Goal: Information Seeking & Learning: Learn about a topic

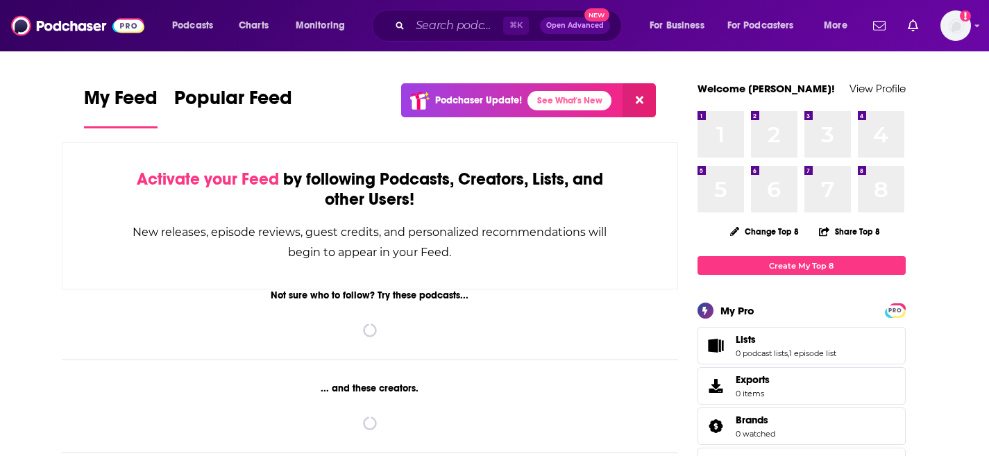
click at [391, 22] on div "⌘ K Open Advanced New" at bounding box center [497, 26] width 250 height 32
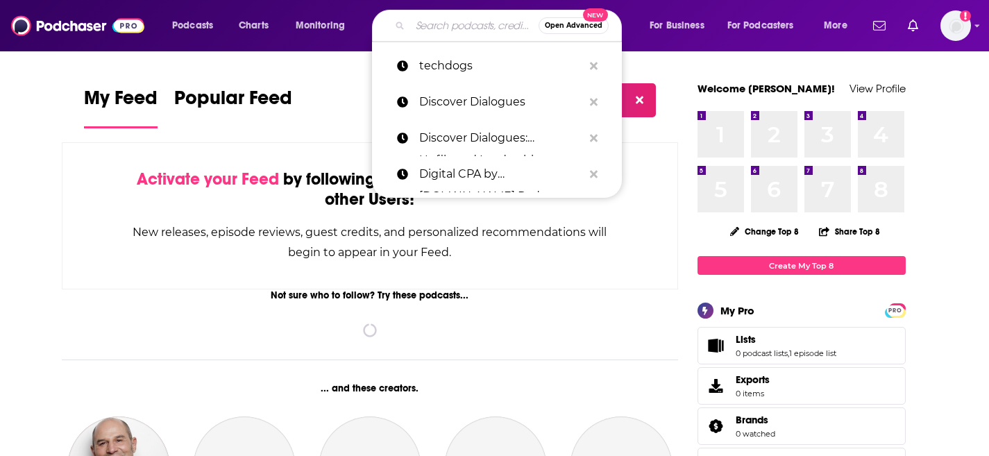
click at [432, 28] on input "Search podcasts, credits, & more..." at bounding box center [474, 26] width 128 height 22
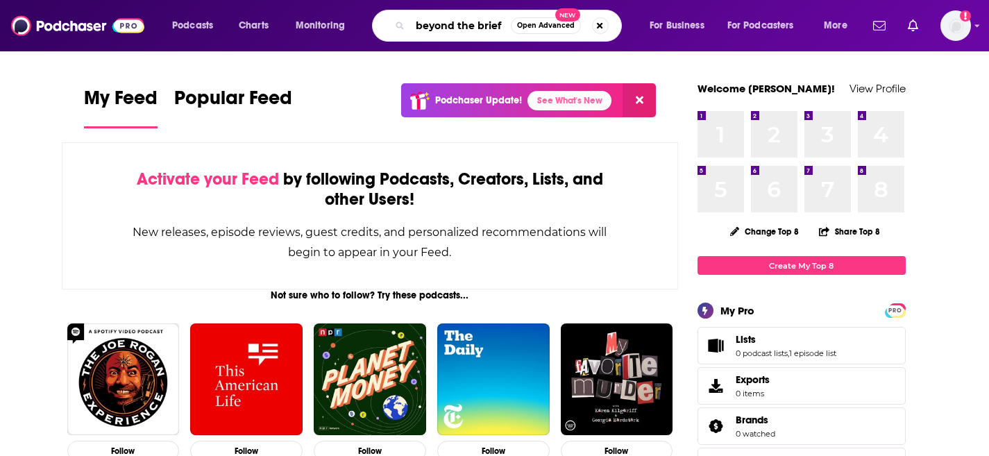
type input "beyond the brief"
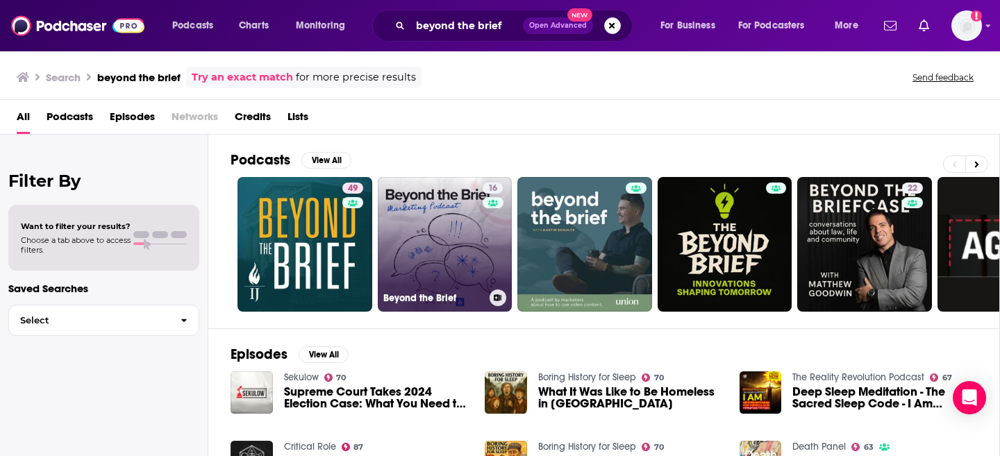
click at [460, 228] on link "16 Beyond the Brief" at bounding box center [445, 244] width 135 height 135
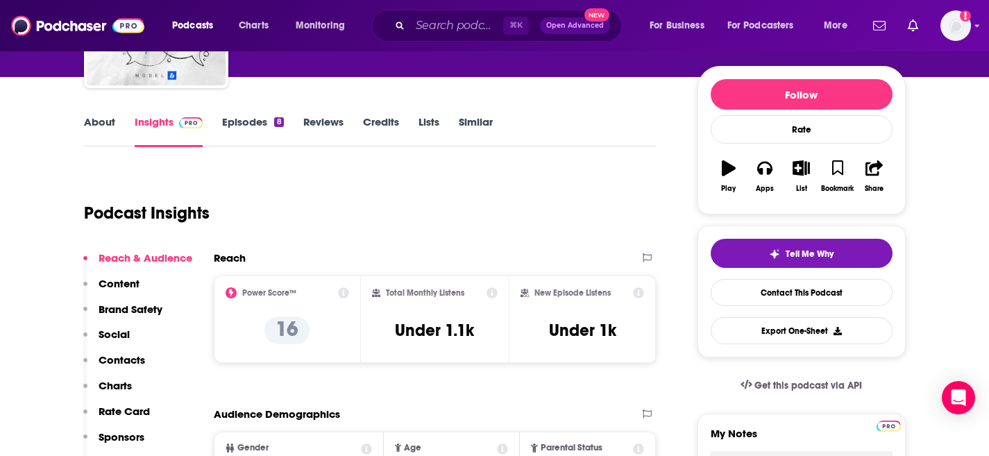
scroll to position [282, 0]
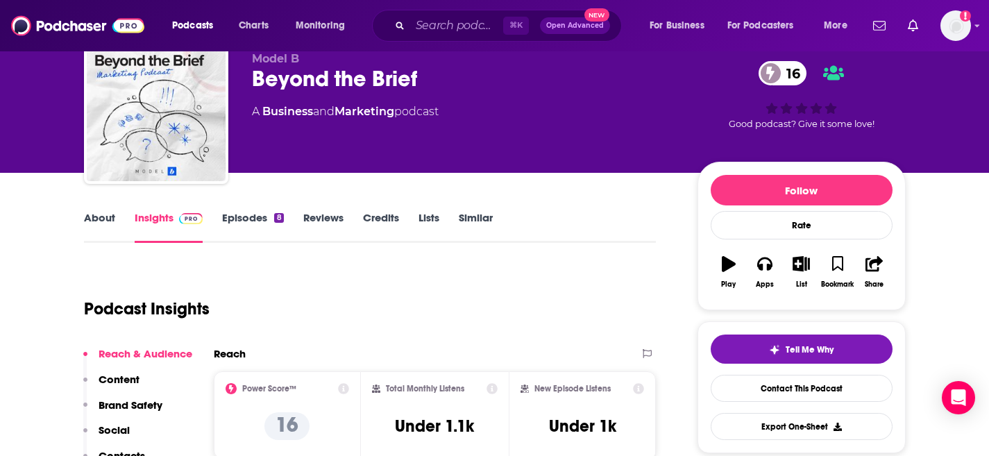
scroll to position [0, 0]
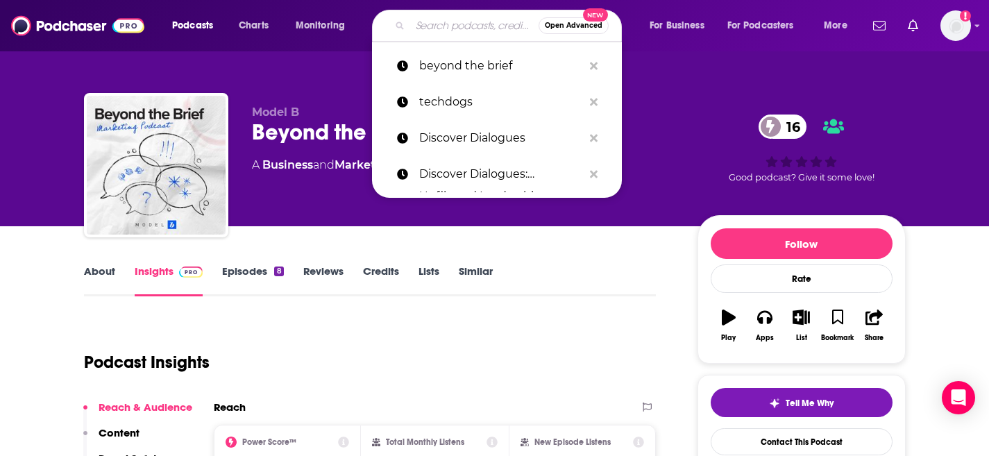
click at [455, 32] on input "Search podcasts, credits, & more..." at bounding box center [474, 26] width 128 height 22
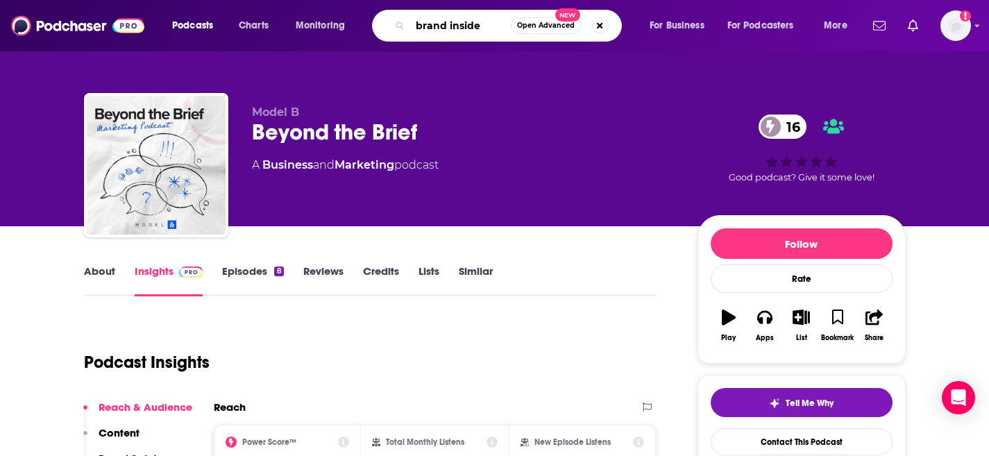
type input "brand insider"
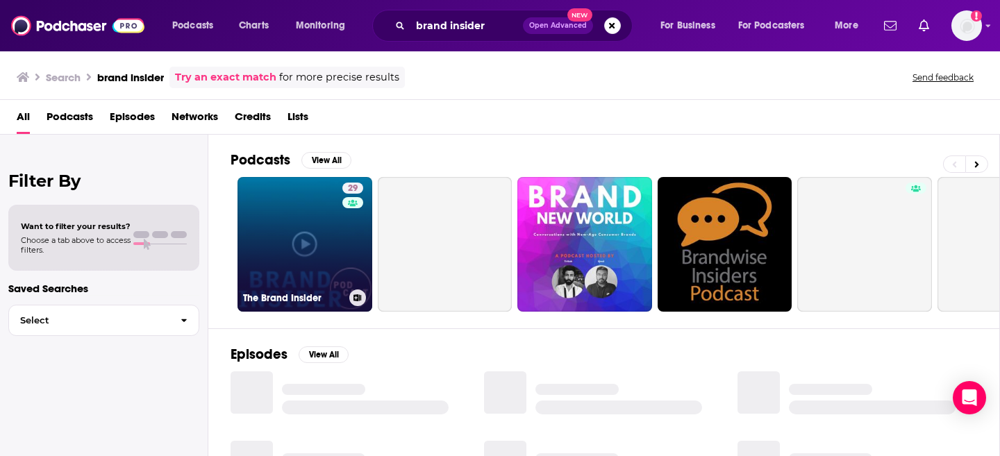
click at [250, 235] on link "29 The Brand Insider" at bounding box center [304, 244] width 135 height 135
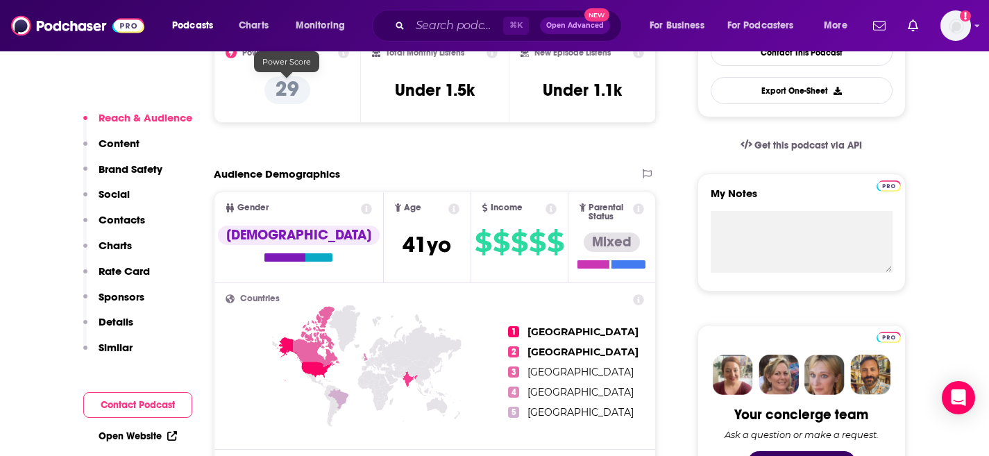
scroll to position [375, 0]
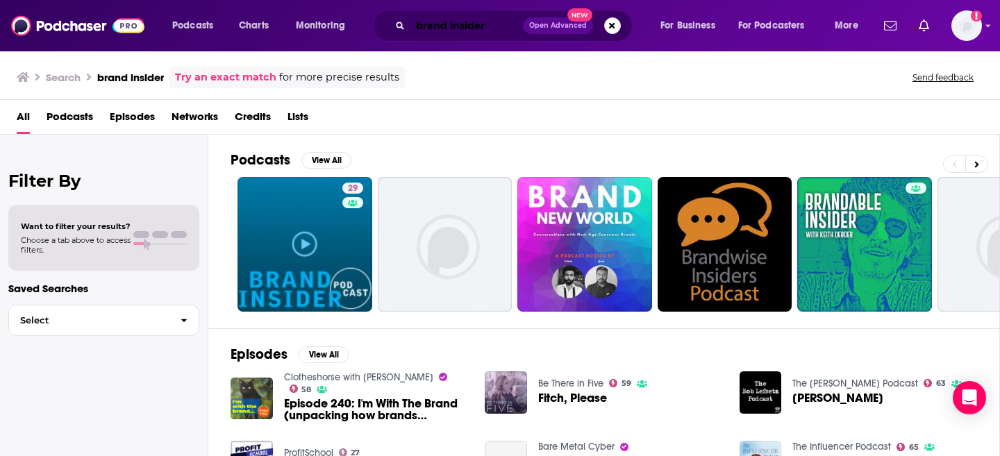
click at [478, 26] on input "brand insider" at bounding box center [466, 26] width 112 height 22
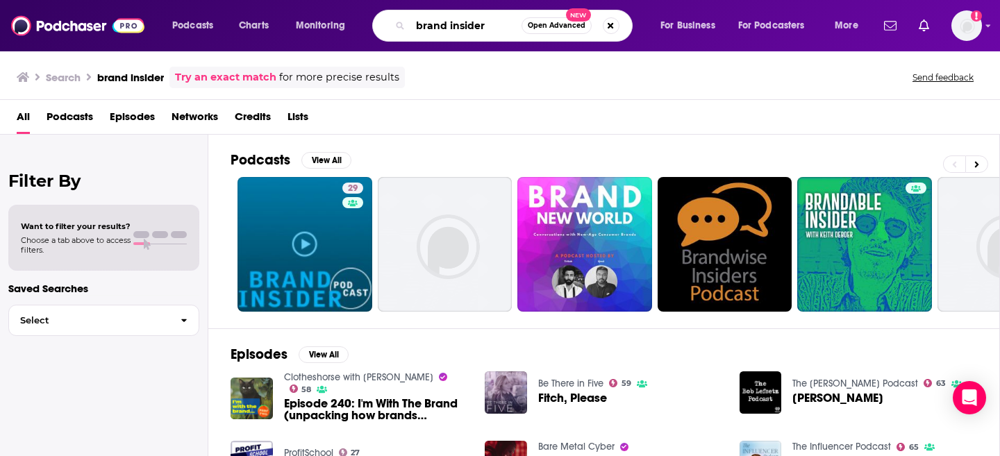
click at [478, 26] on input "brand insider" at bounding box center [465, 26] width 111 height 22
